Goal: Information Seeking & Learning: Learn about a topic

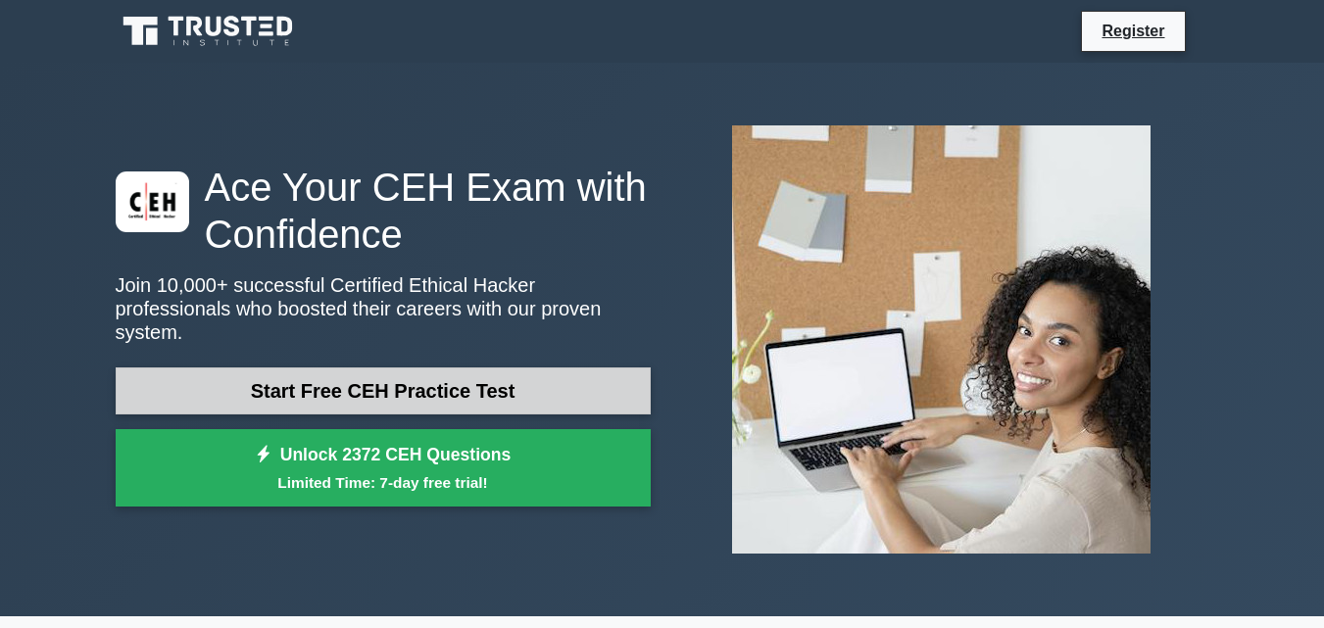
click at [374, 371] on link "Start Free CEH Practice Test" at bounding box center [383, 390] width 535 height 47
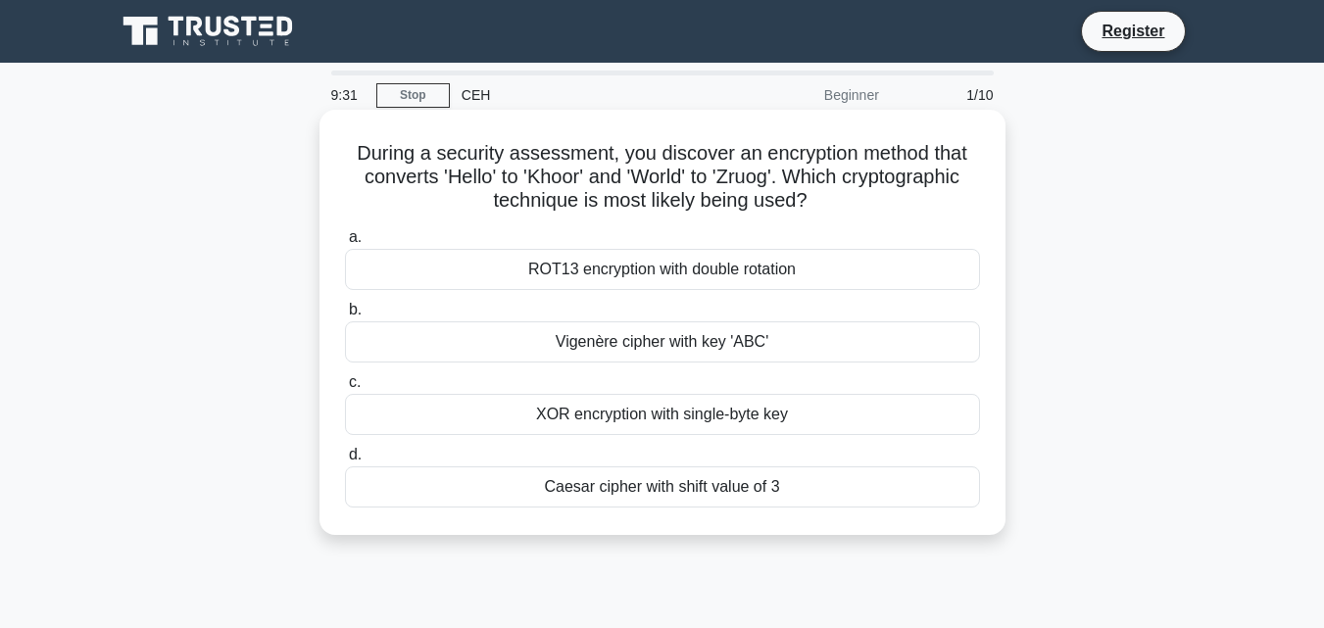
click at [650, 414] on div "XOR encryption with single-byte key" at bounding box center [662, 414] width 635 height 41
click at [345, 389] on input "c. XOR encryption with single-byte key" at bounding box center [345, 382] width 0 height 13
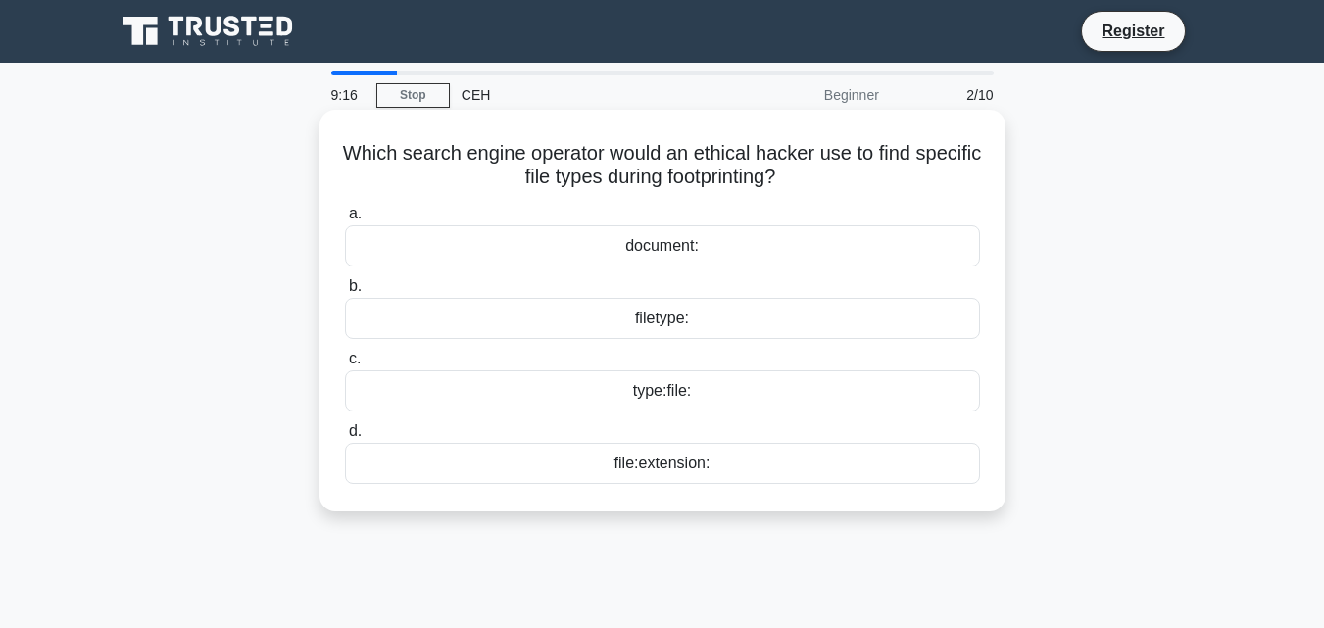
click at [650, 316] on div "filetype:" at bounding box center [662, 318] width 635 height 41
click at [345, 293] on input "b. filetype:" at bounding box center [345, 286] width 0 height 13
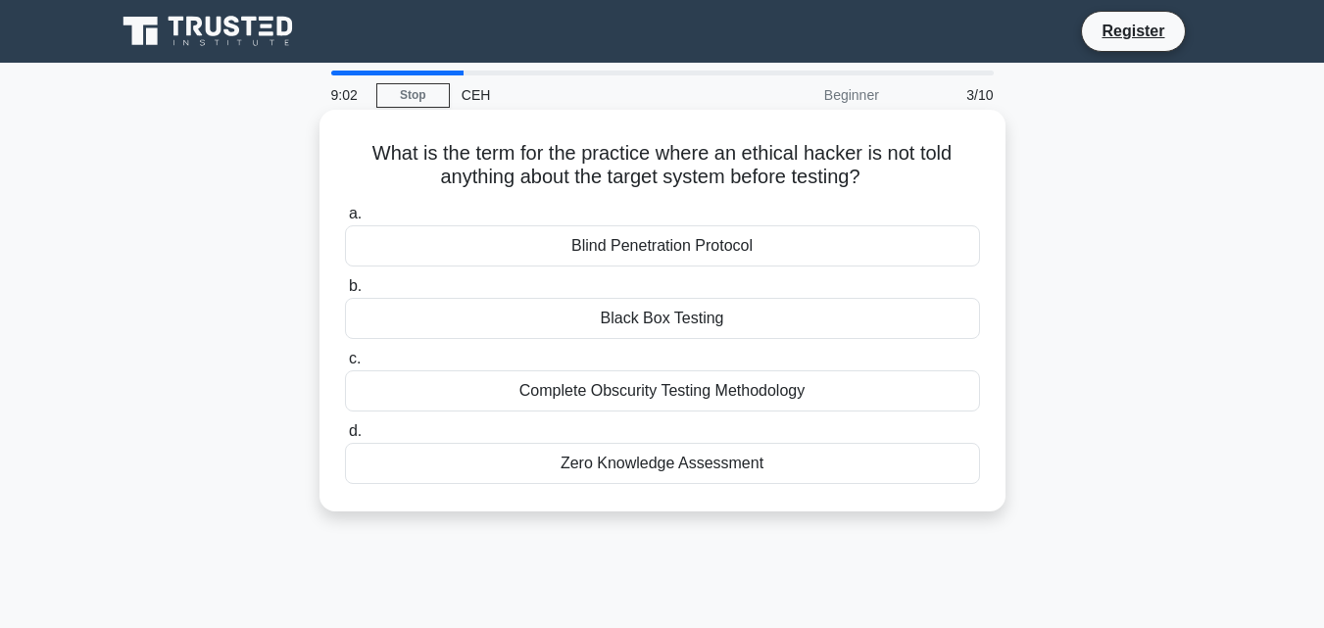
click at [691, 328] on div "Black Box Testing" at bounding box center [662, 318] width 635 height 41
click at [345, 293] on input "b. Black Box Testing" at bounding box center [345, 286] width 0 height 13
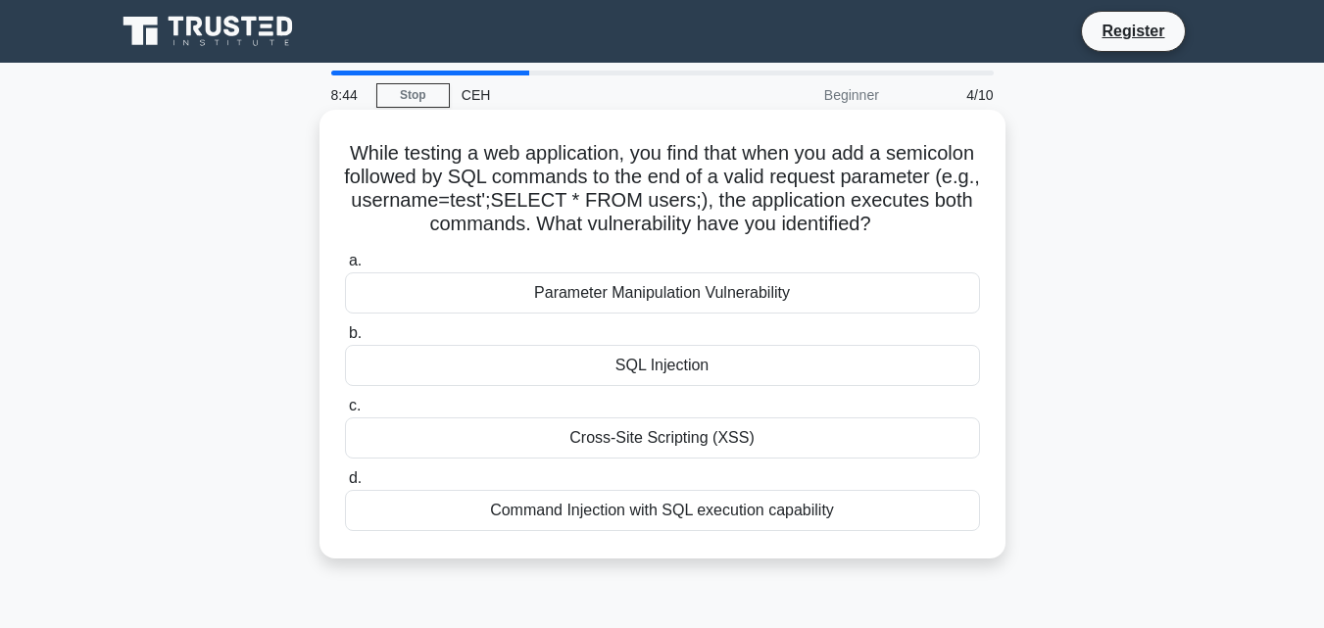
click at [623, 519] on div "Command Injection with SQL execution capability" at bounding box center [662, 510] width 635 height 41
click at [345, 485] on input "d. Command Injection with SQL execution capability" at bounding box center [345, 478] width 0 height 13
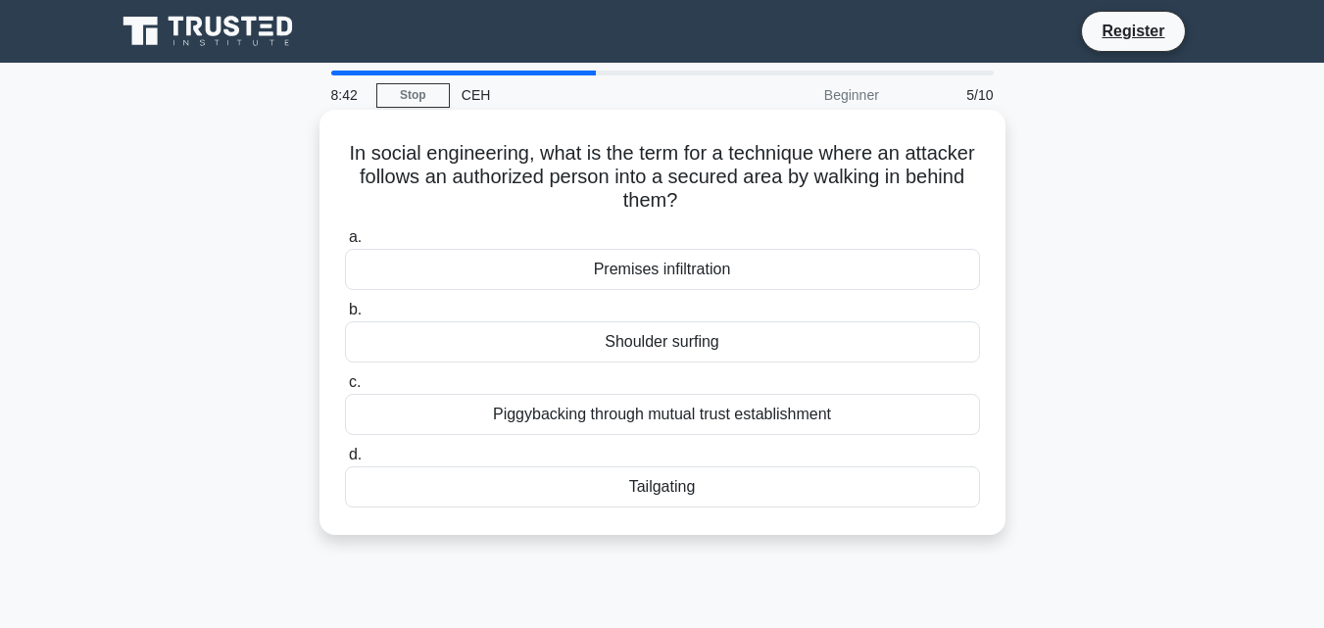
click at [607, 273] on div "Premises infiltration" at bounding box center [662, 269] width 635 height 41
click at [345, 244] on input "a. Premises infiltration" at bounding box center [345, 237] width 0 height 13
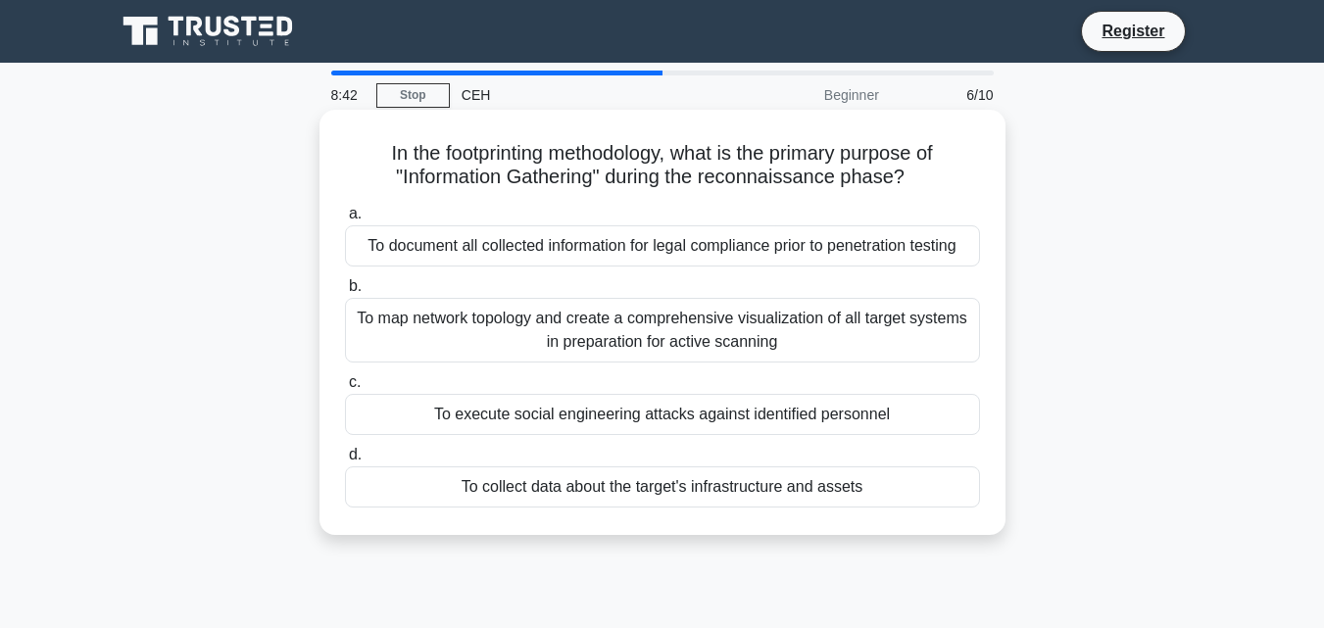
click at [612, 349] on div "To map network topology and create a comprehensive visualization of all target …" at bounding box center [662, 330] width 635 height 65
click at [345, 293] on input "b. To map network topology and create a comprehensive visualization of all targ…" at bounding box center [345, 286] width 0 height 13
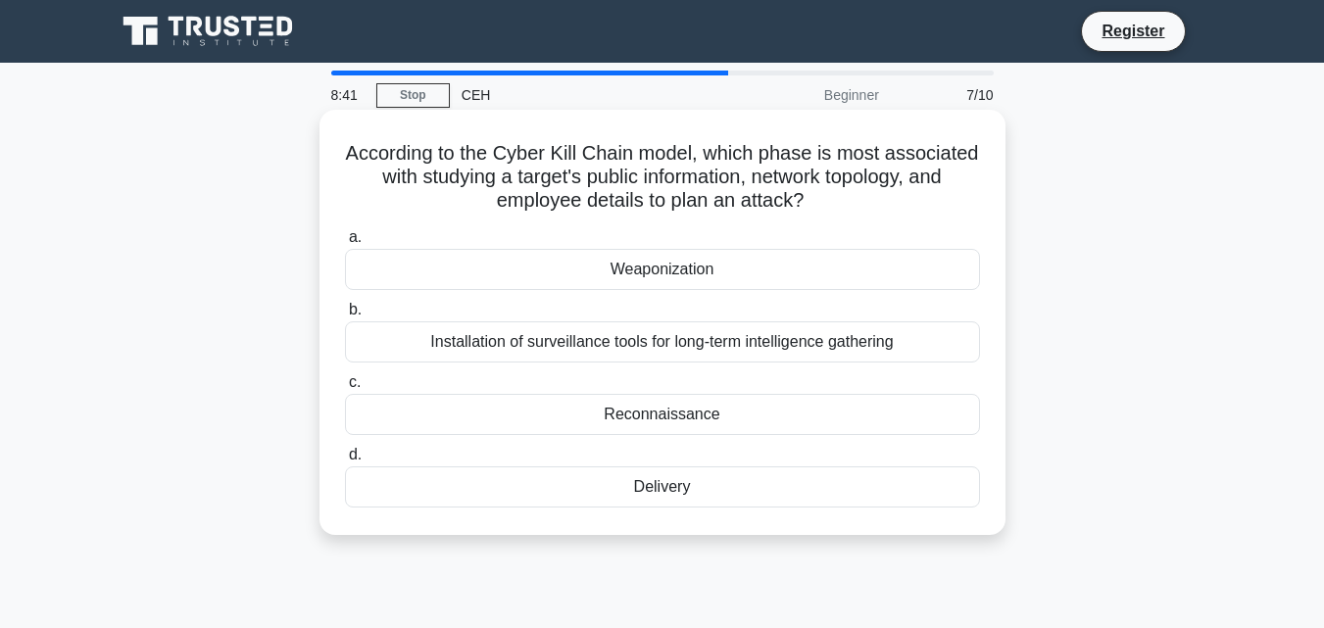
click at [613, 425] on div "Reconnaissance" at bounding box center [662, 414] width 635 height 41
click at [345, 389] on input "c. Reconnaissance" at bounding box center [345, 382] width 0 height 13
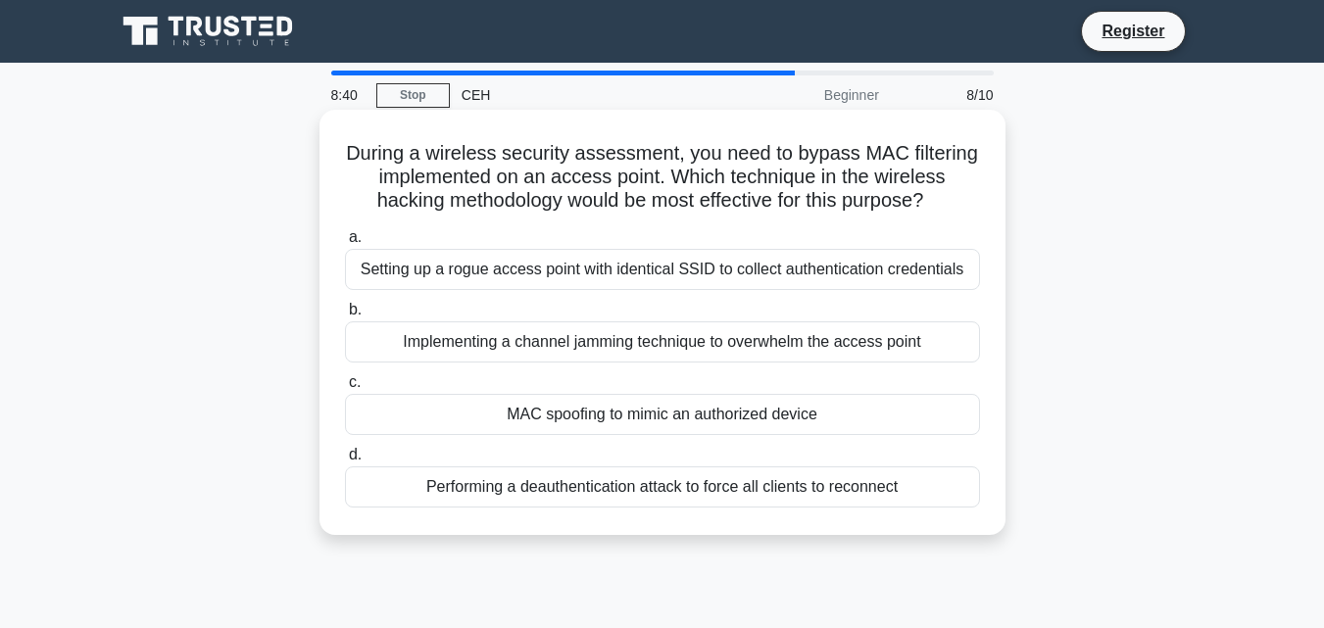
click at [617, 492] on div "Performing a deauthentication attack to force all clients to reconnect" at bounding box center [662, 486] width 635 height 41
click at [345, 462] on input "d. Performing a deauthentication attack to force all clients to reconnect" at bounding box center [345, 455] width 0 height 13
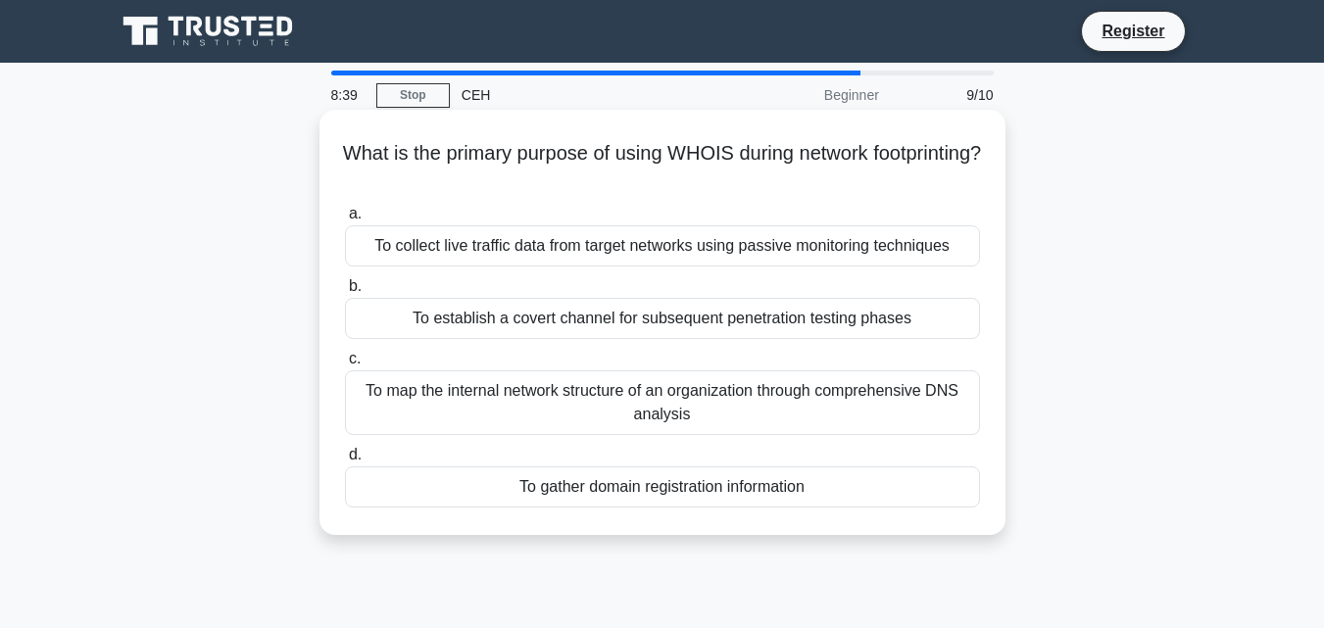
click at [640, 305] on div "To establish a covert channel for subsequent penetration testing phases" at bounding box center [662, 318] width 635 height 41
click at [345, 293] on input "b. To establish a covert channel for subsequent penetration testing phases" at bounding box center [345, 286] width 0 height 13
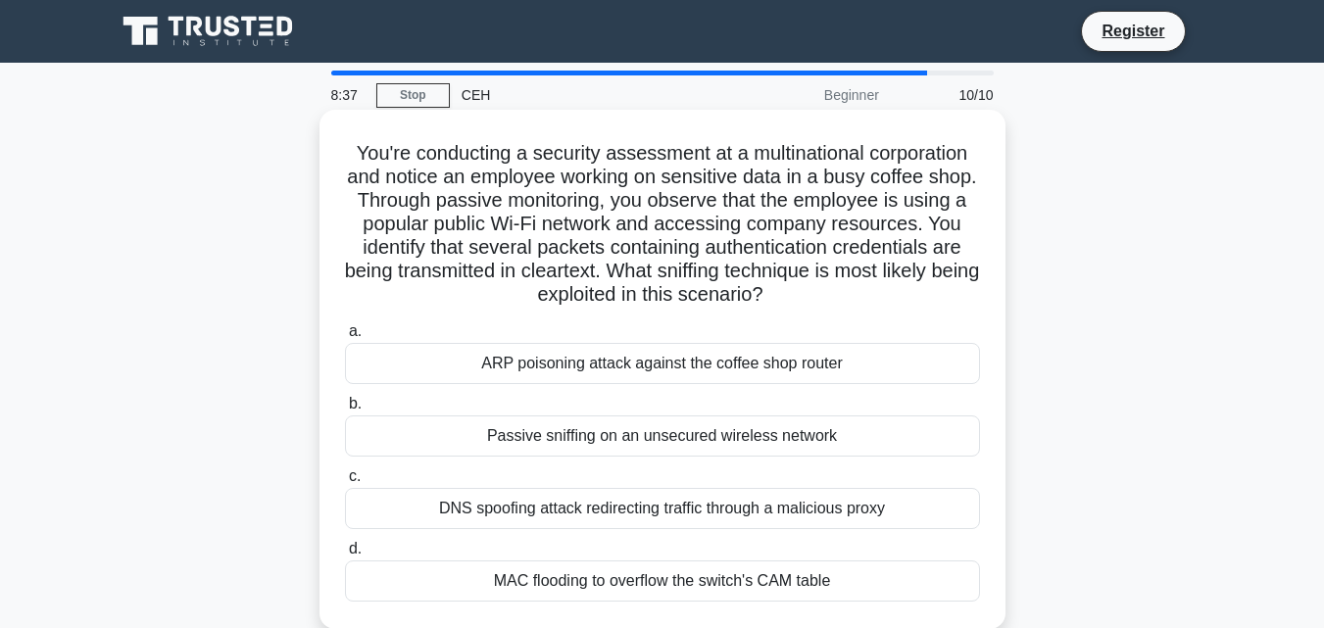
click at [543, 367] on div "ARP poisoning attack against the coffee shop router" at bounding box center [662, 363] width 635 height 41
click at [345, 338] on input "[PERSON_NAME] poisoning attack against the coffee shop router" at bounding box center [345, 331] width 0 height 13
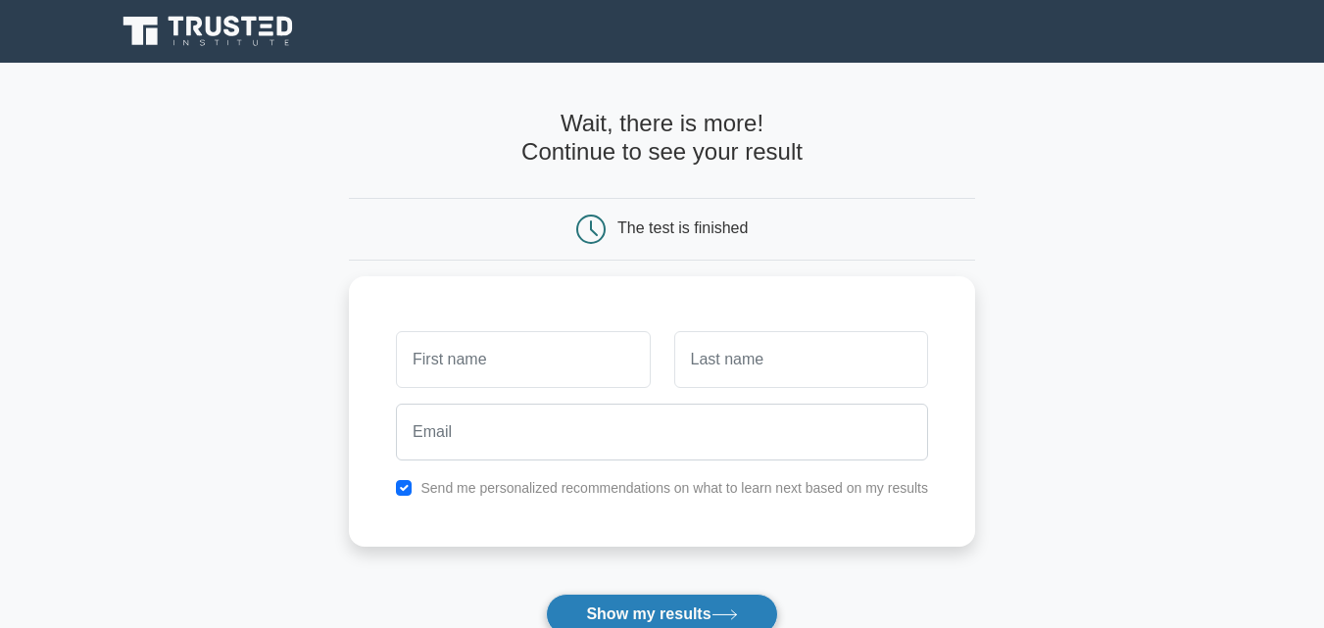
click at [594, 607] on button "Show my results" at bounding box center [661, 614] width 231 height 41
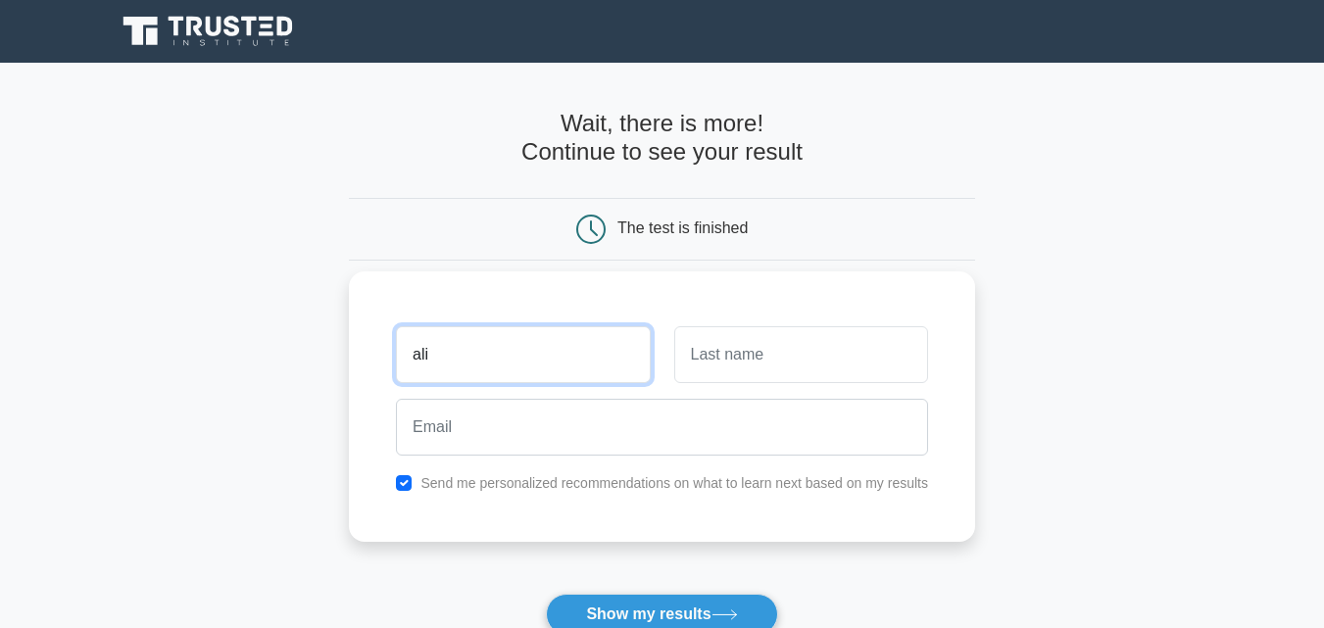
type input "ali"
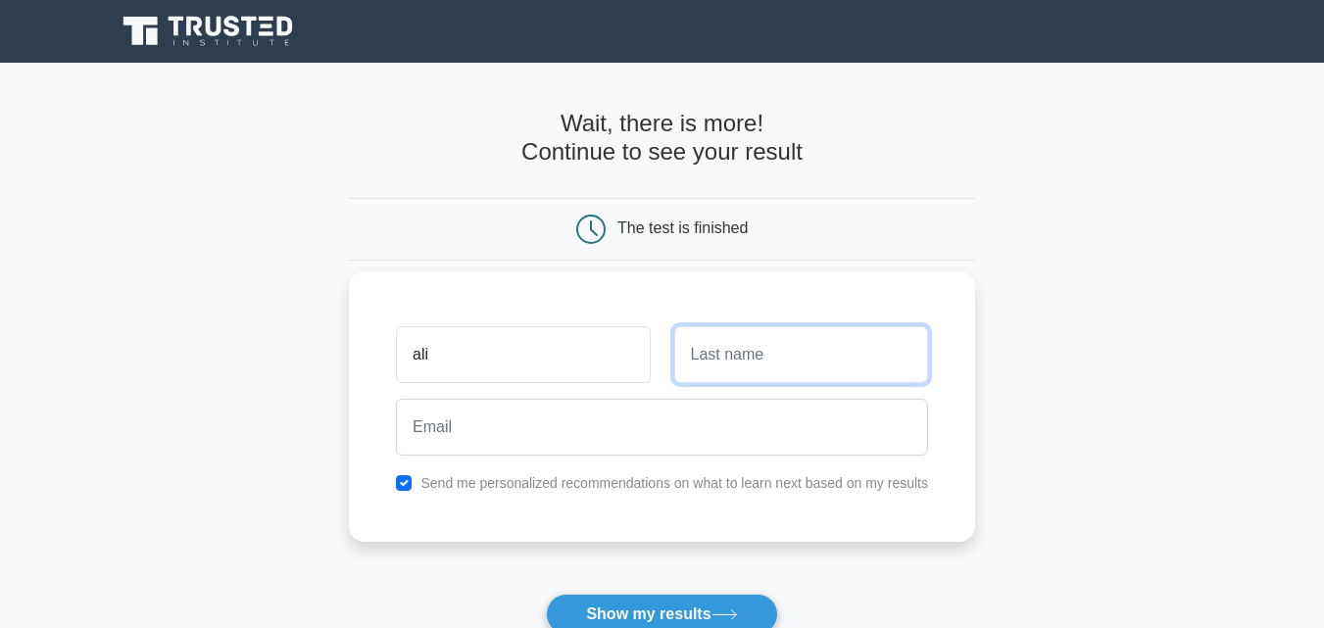
click at [700, 376] on input "text" at bounding box center [801, 354] width 254 height 57
type input "humza"
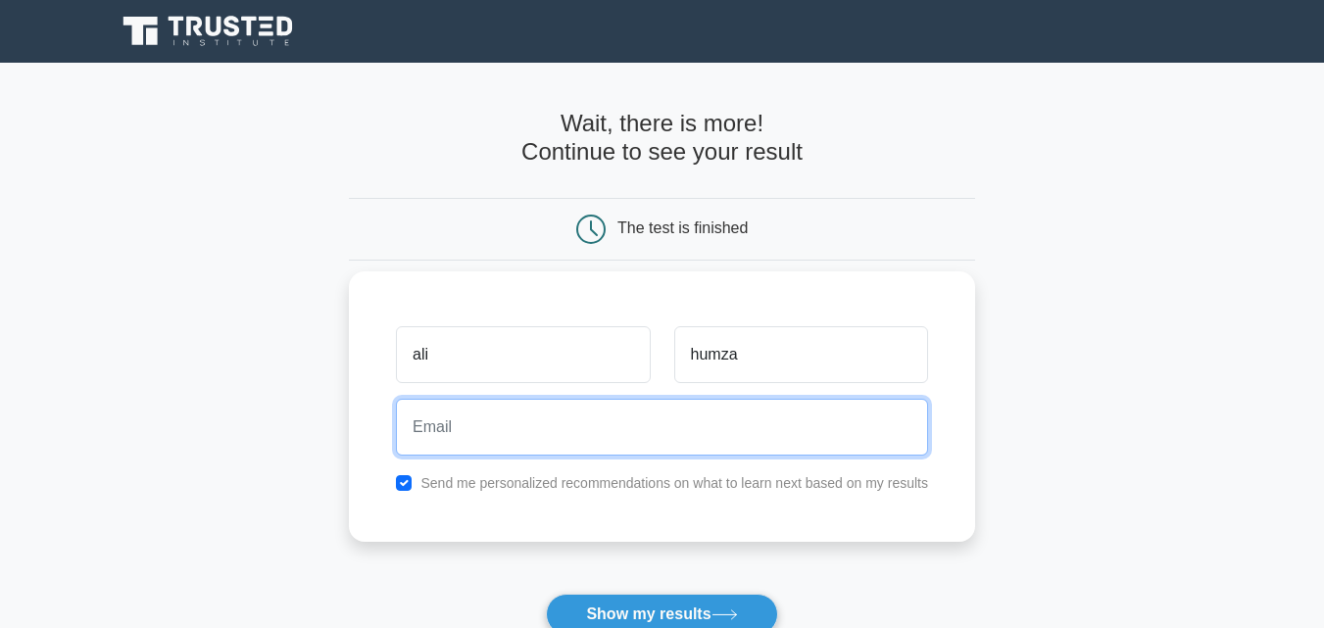
click at [493, 437] on input "email" at bounding box center [662, 427] width 532 height 57
type input "jocfaroo@gmail.com"
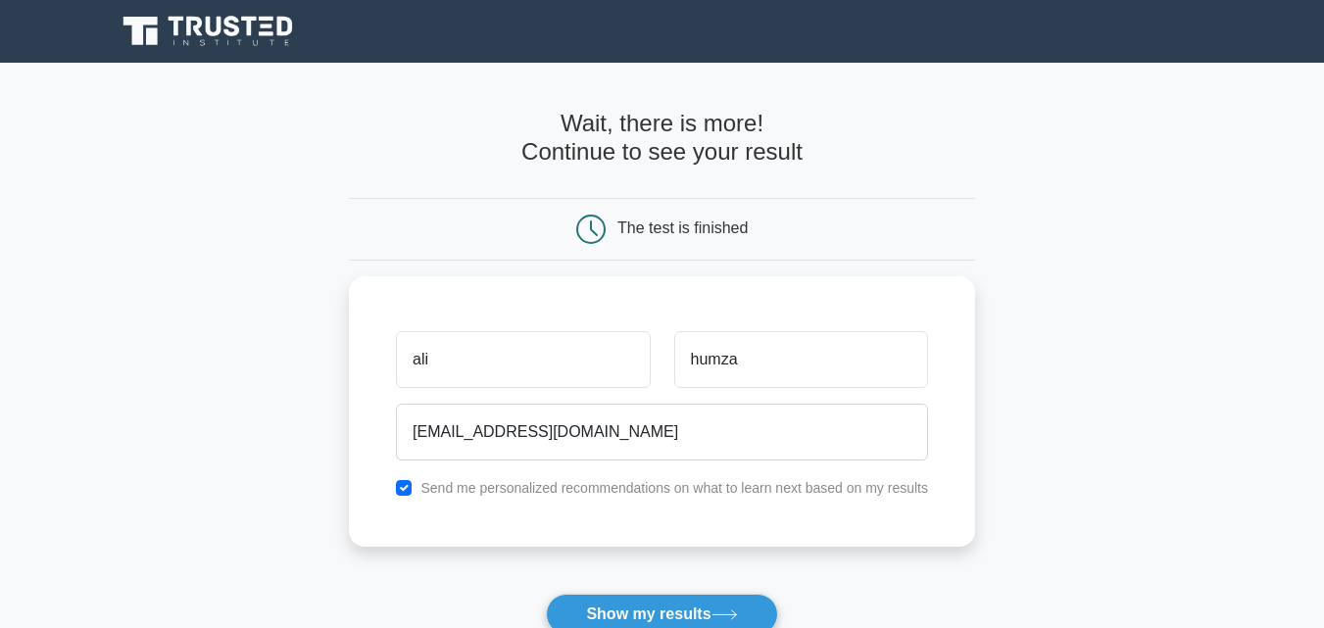
click at [663, 611] on button "Show my results" at bounding box center [661, 614] width 231 height 41
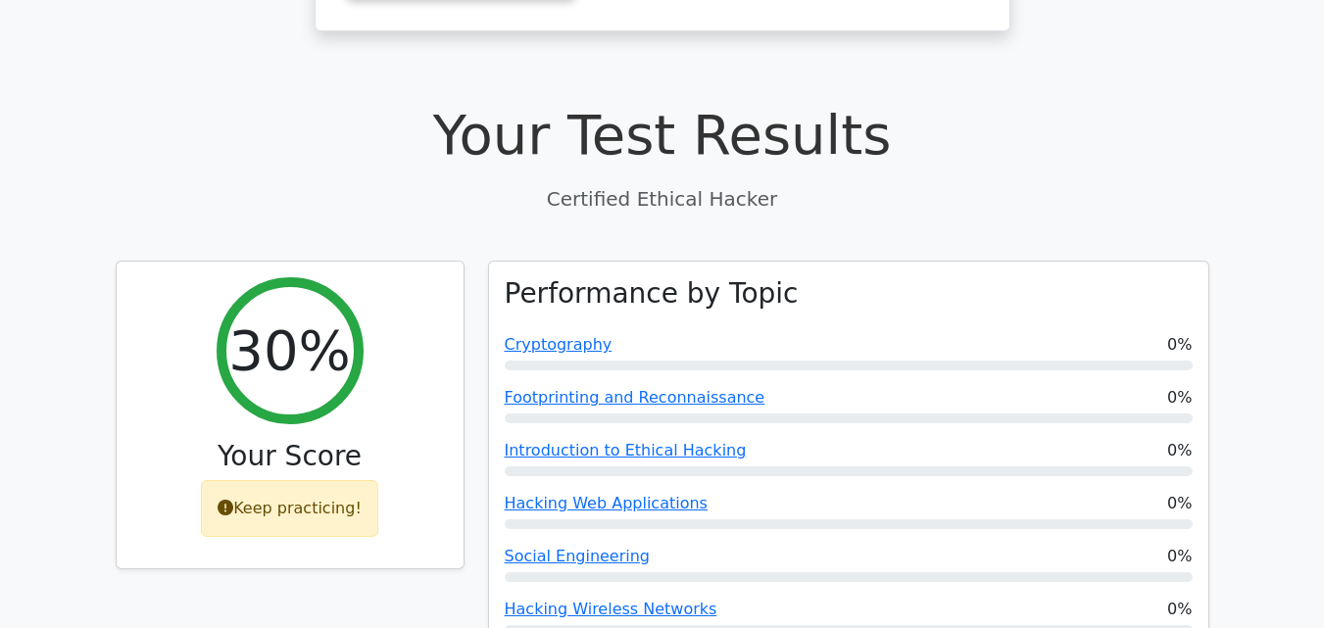
scroll to position [1098, 0]
